Goal: Task Accomplishment & Management: Manage account settings

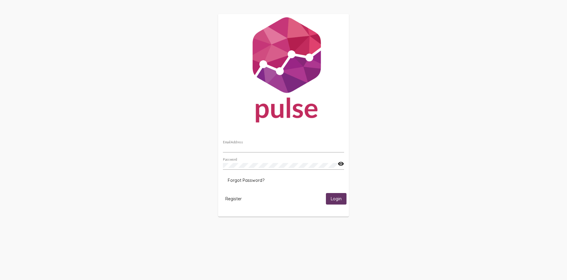
type input "[EMAIL_ADDRESS][DOMAIN_NAME]"
click at [339, 197] on span "Login" at bounding box center [335, 198] width 11 height 5
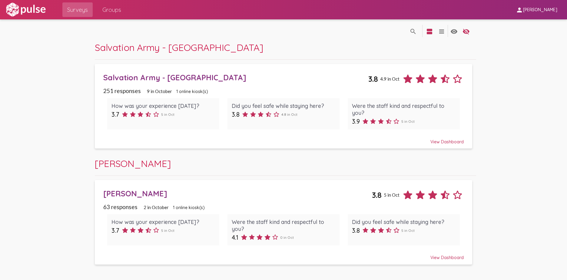
click at [109, 192] on div "[PERSON_NAME]" at bounding box center [237, 193] width 269 height 9
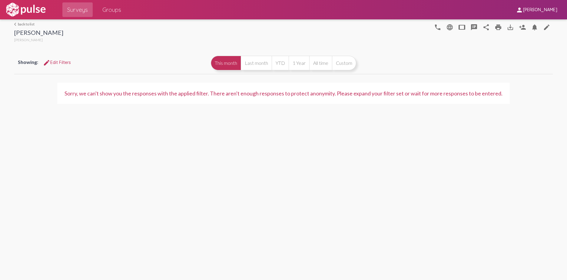
click at [68, 61] on span "edit Edit Filters" at bounding box center [57, 62] width 28 height 5
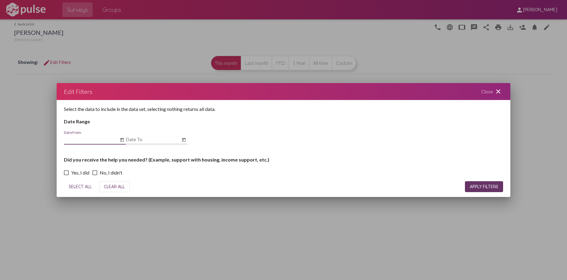
click at [111, 187] on span "CLEAR ALL" at bounding box center [114, 186] width 21 height 5
click at [491, 185] on span "APPLY FILTERS" at bounding box center [483, 186] width 28 height 5
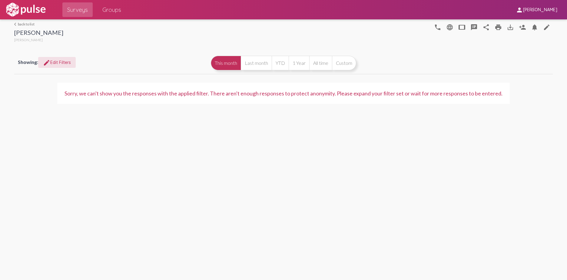
click at [220, 61] on button "This month" at bounding box center [226, 63] width 30 height 15
click at [247, 64] on button "Last month" at bounding box center [256, 63] width 31 height 15
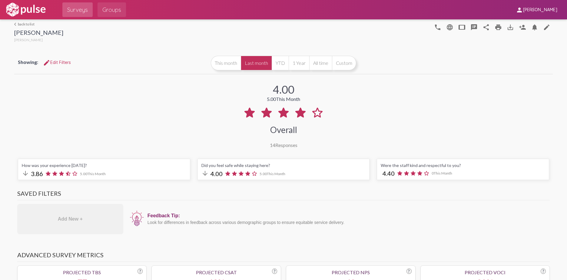
click at [112, 12] on span "Groups" at bounding box center [111, 9] width 19 height 11
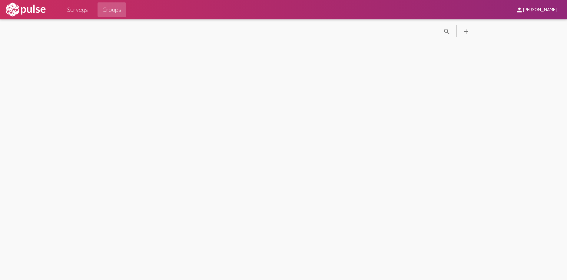
click at [79, 8] on span "Surveys" at bounding box center [77, 9] width 21 height 11
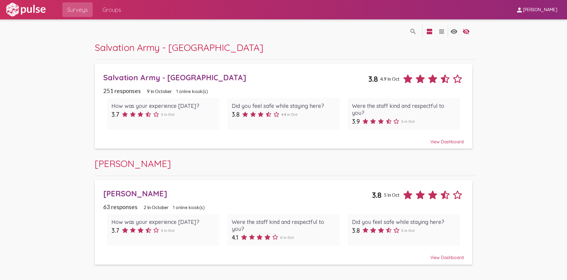
click at [368, 140] on div "View Dashboard" at bounding box center [283, 138] width 360 height 11
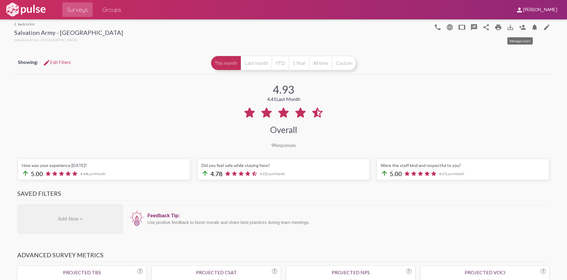
click at [519, 27] on mat-icon "person_add" at bounding box center [521, 27] width 7 height 7
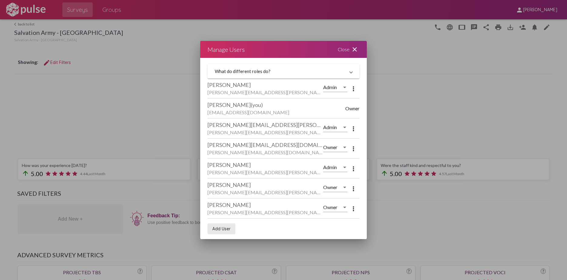
click at [217, 225] on button "Add User" at bounding box center [221, 228] width 28 height 11
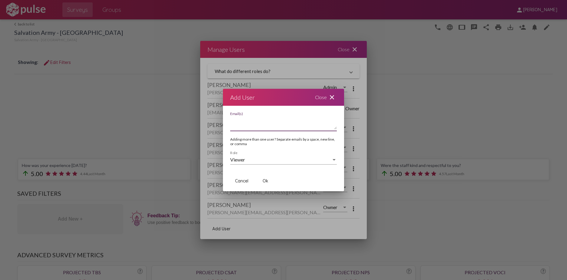
click at [264, 126] on textarea "Email(s)" at bounding box center [283, 123] width 107 height 12
type textarea "meli"
drag, startPoint x: 268, startPoint y: 123, endPoint x: 202, endPoint y: 117, distance: 66.2
click at [202, 117] on div "Manage Users Close close What do different roles do? Owner can manage anyones r…" at bounding box center [283, 140] width 567 height 280
click at [245, 122] on textarea "Email(s)" at bounding box center [283, 123] width 107 height 12
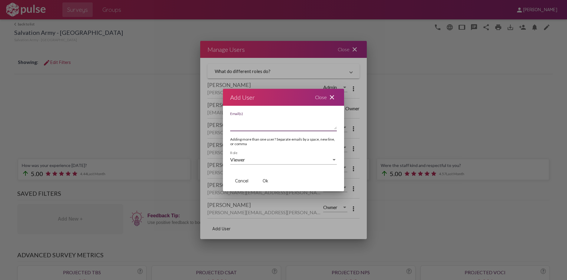
paste textarea "[PERSON_NAME][EMAIL_ADDRESS][PERSON_NAME][DOMAIN_NAME]"
type textarea "[PERSON_NAME][EMAIL_ADDRESS][PERSON_NAME][DOMAIN_NAME]"
click at [335, 160] on div at bounding box center [333, 160] width 3 height 2
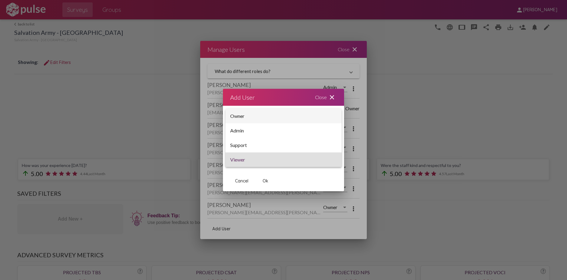
click at [280, 118] on span "Owner" at bounding box center [283, 116] width 107 height 15
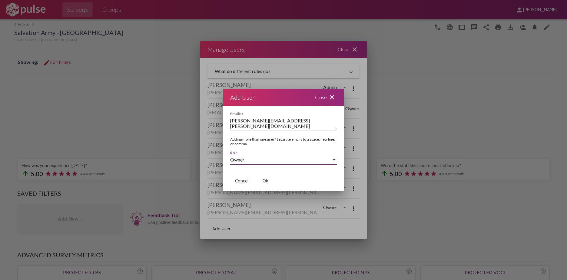
click at [262, 180] on button "Ok" at bounding box center [264, 180] width 19 height 11
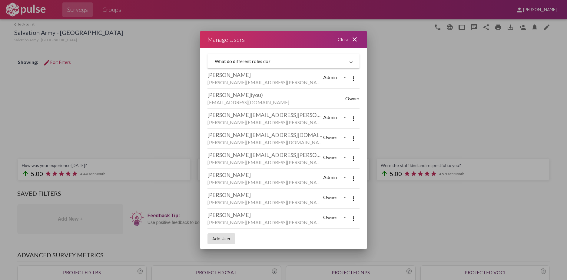
click at [354, 40] on mat-icon "close" at bounding box center [354, 39] width 7 height 7
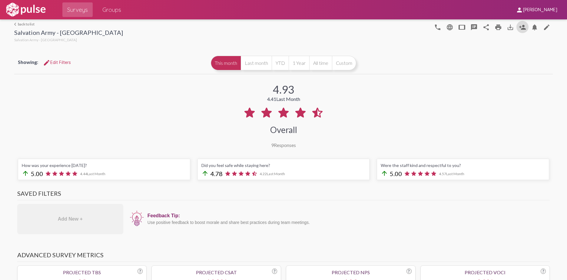
click at [83, 9] on span "Surveys" at bounding box center [77, 9] width 21 height 11
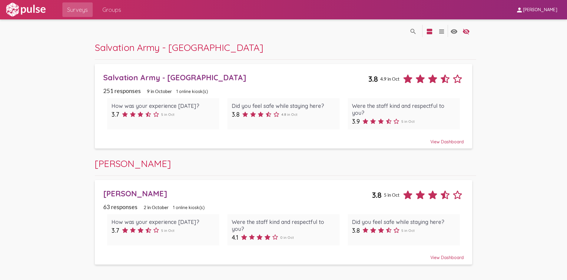
click at [450, 256] on div "View Dashboard" at bounding box center [283, 254] width 360 height 11
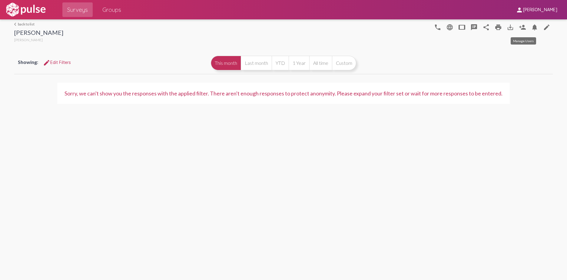
click at [523, 28] on mat-icon "person_add" at bounding box center [521, 27] width 7 height 7
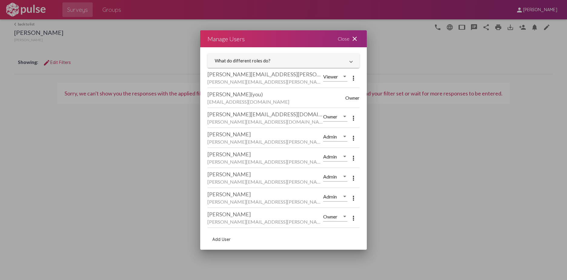
click at [221, 238] on span "Add User" at bounding box center [221, 238] width 18 height 5
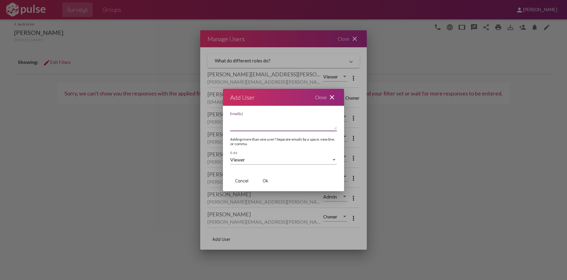
paste textarea "[PERSON_NAME][EMAIL_ADDRESS][PERSON_NAME][DOMAIN_NAME]"
type textarea "[PERSON_NAME][EMAIL_ADDRESS][PERSON_NAME][DOMAIN_NAME]"
click at [255, 163] on div "Viewer Role" at bounding box center [283, 158] width 107 height 14
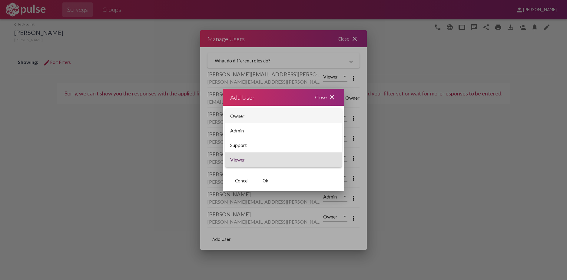
click at [251, 116] on span "Owner" at bounding box center [283, 116] width 107 height 15
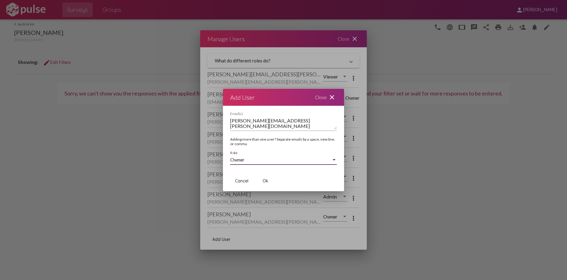
click at [264, 182] on span "Ok" at bounding box center [265, 180] width 6 height 5
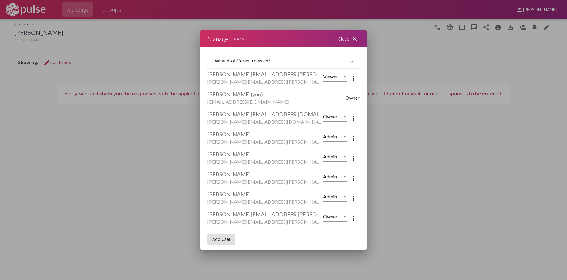
click at [354, 39] on mat-icon "close" at bounding box center [354, 38] width 7 height 7
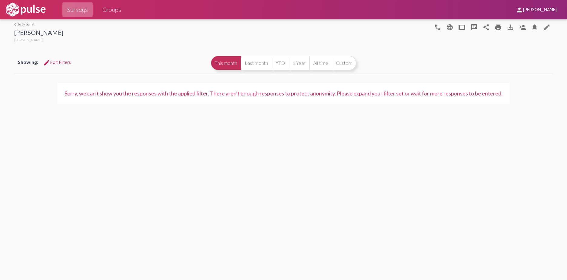
drag, startPoint x: 82, startPoint y: 11, endPoint x: 100, endPoint y: 13, distance: 17.6
click at [82, 11] on span "Surveys" at bounding box center [77, 9] width 21 height 11
